Goal: Find specific page/section: Find specific page/section

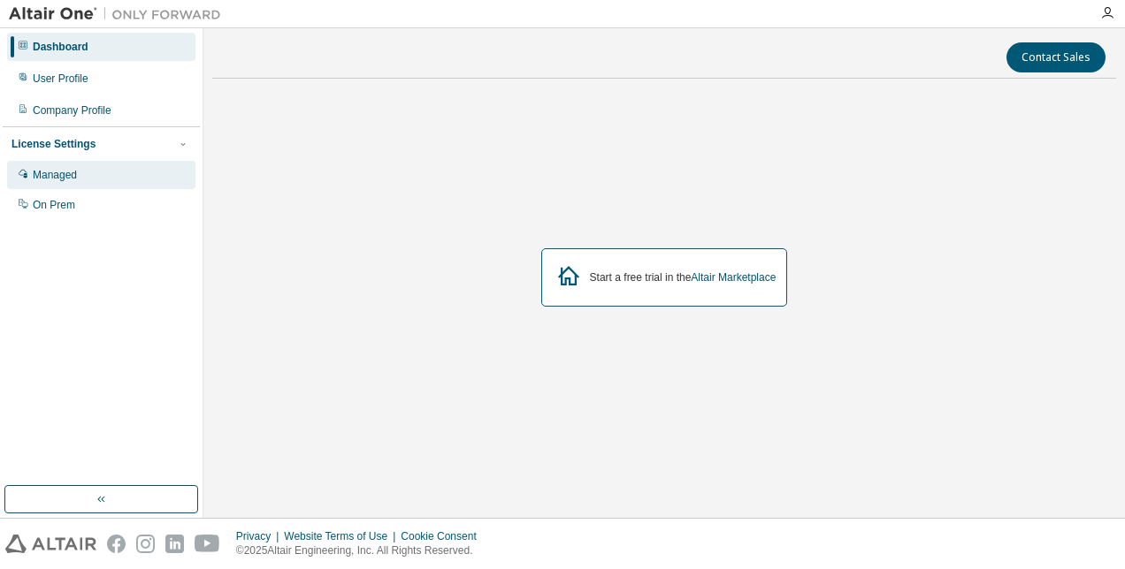
click at [93, 174] on div "Managed" at bounding box center [101, 175] width 188 height 28
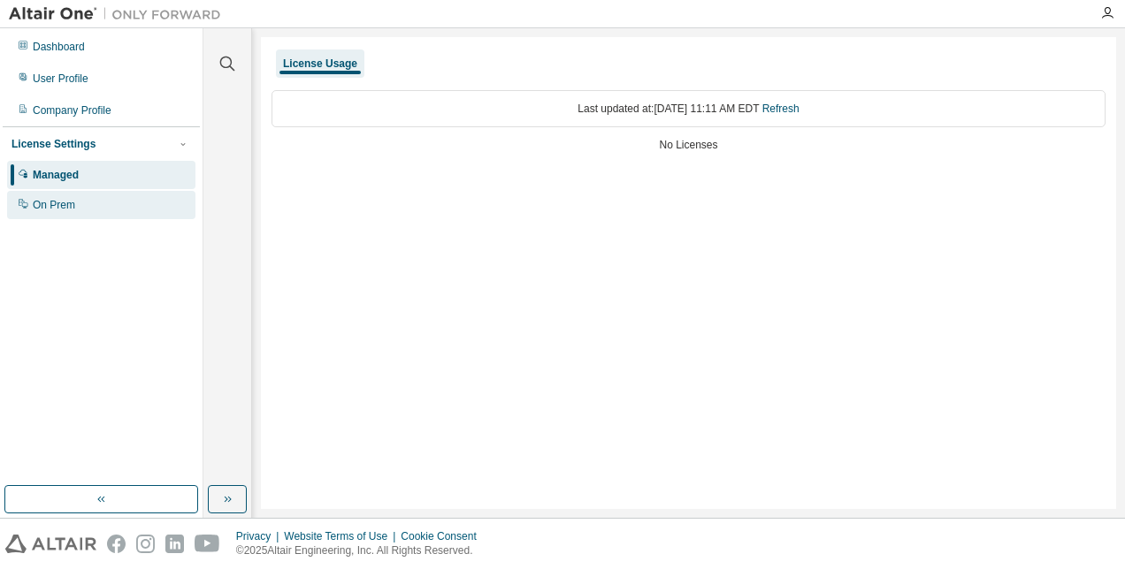
click at [30, 199] on div "On Prem" at bounding box center [101, 205] width 188 height 28
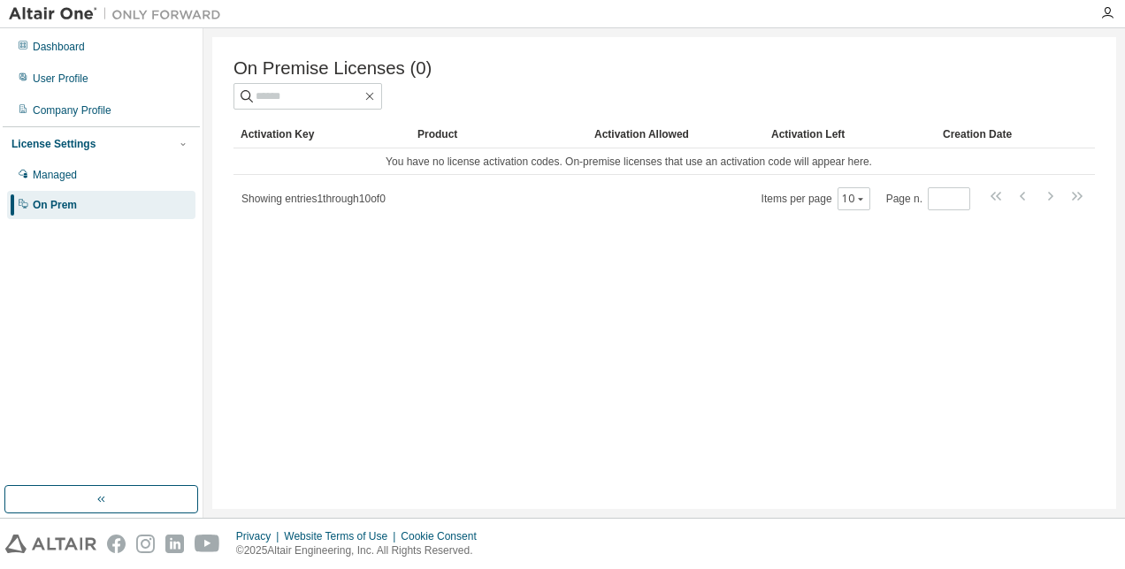
click at [349, 276] on div "On Premise Licenses (0) Clear Load Save Save As Field Operator Value Select fil…" at bounding box center [664, 273] width 904 height 472
